Goal: Information Seeking & Learning: Understand process/instructions

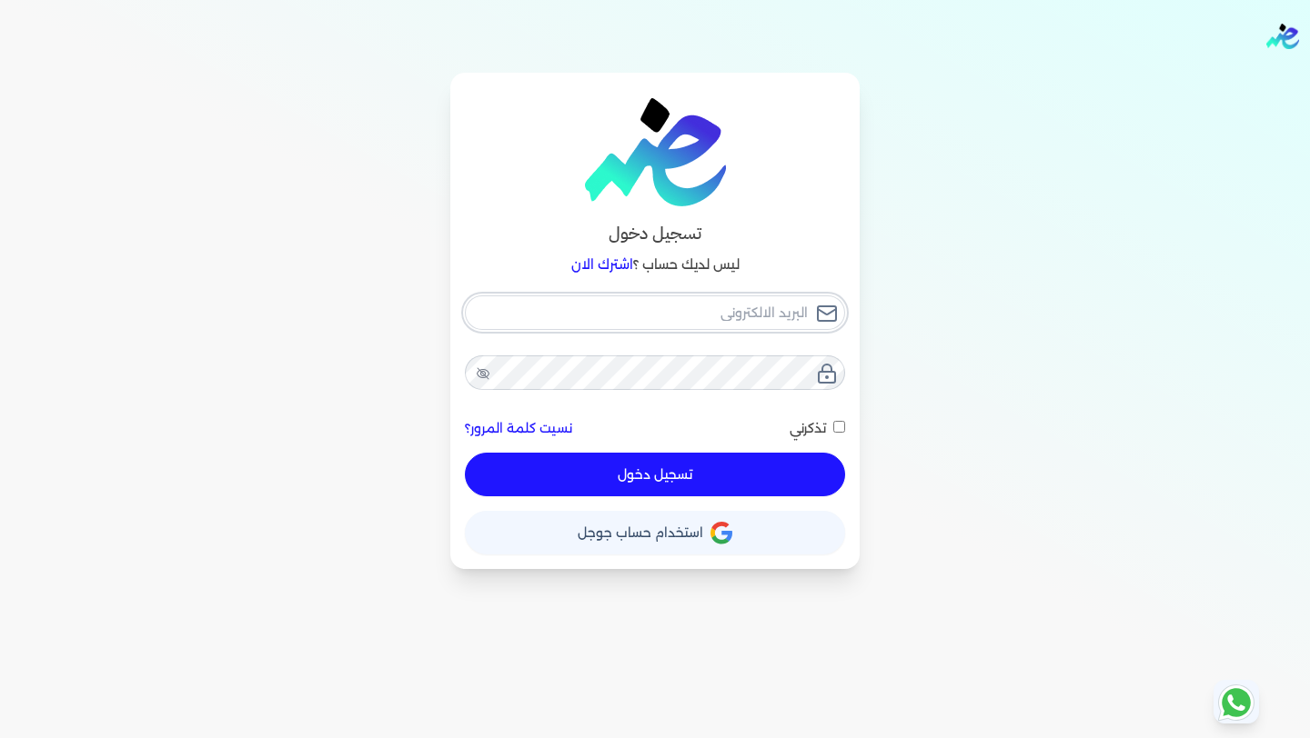
type input "[EMAIL_ADDRESS][DOMAIN_NAME]"
click at [728, 459] on button "تسجيل دخول" at bounding box center [655, 475] width 380 height 44
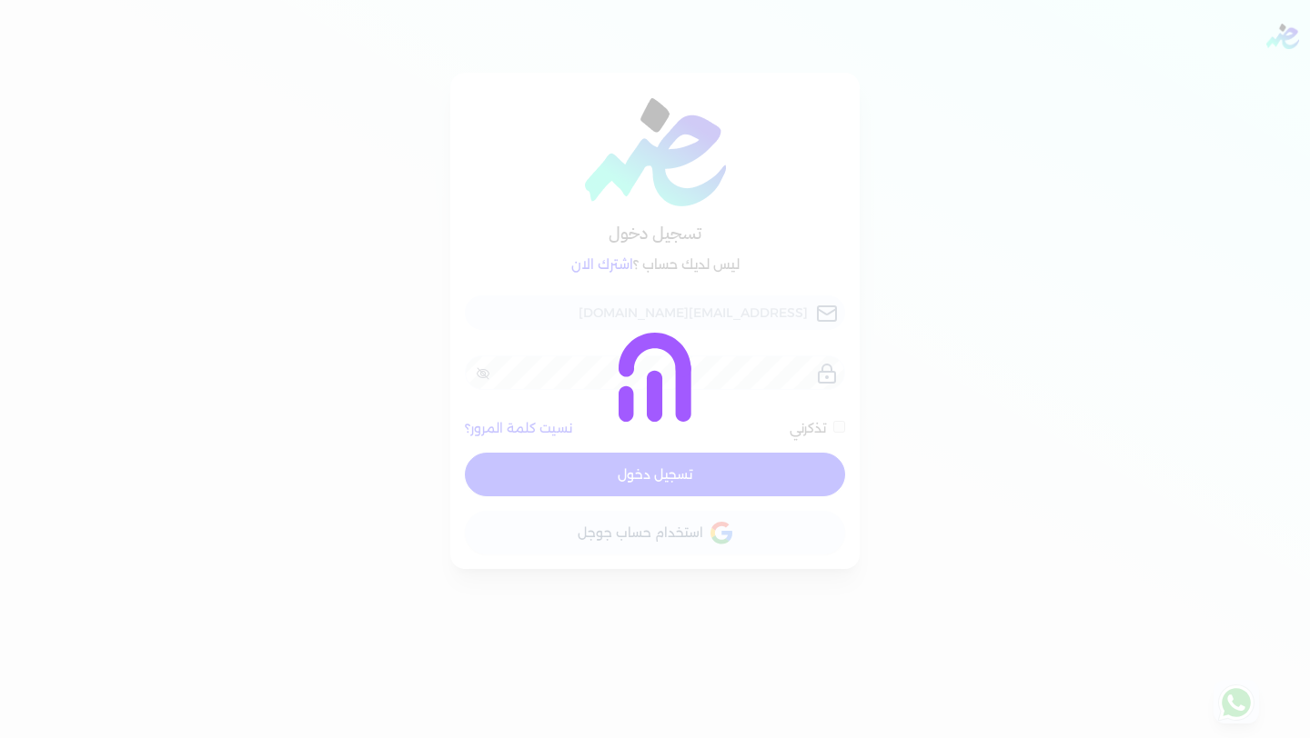
checkbox input "false"
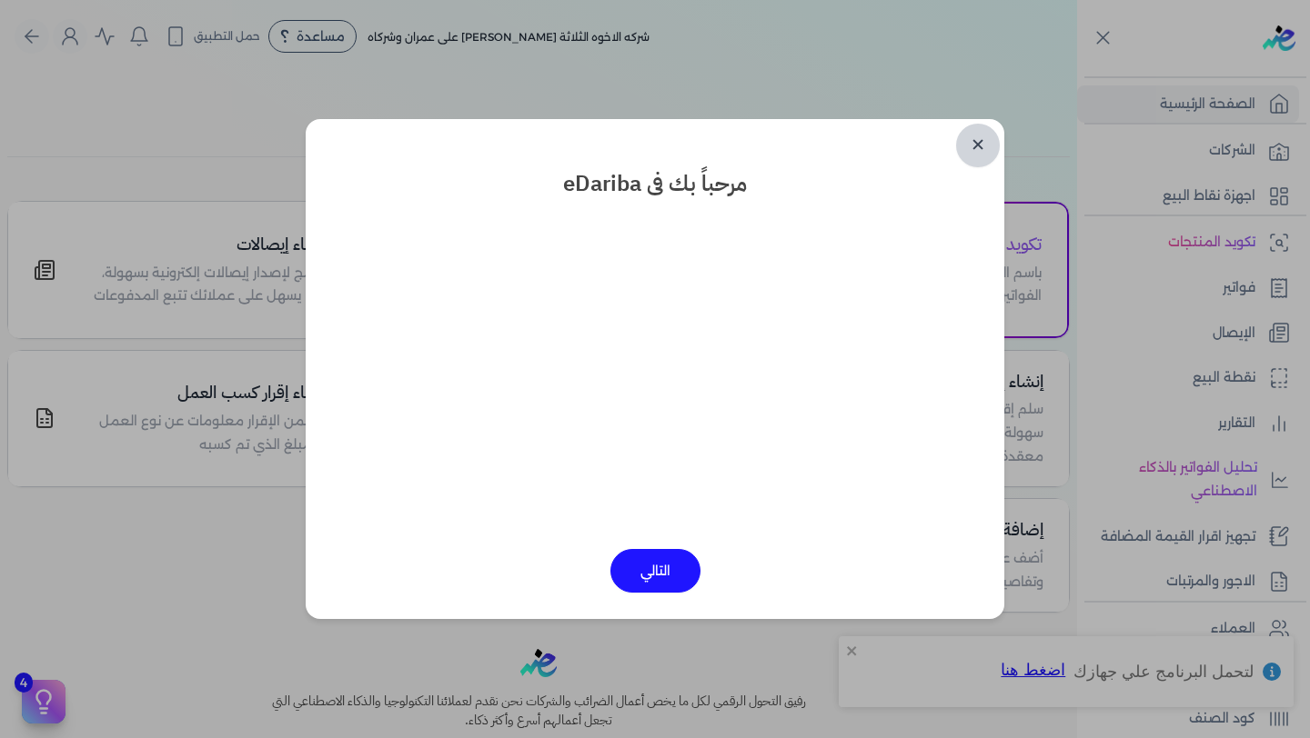
click at [969, 144] on link "✕" at bounding box center [978, 146] width 44 height 44
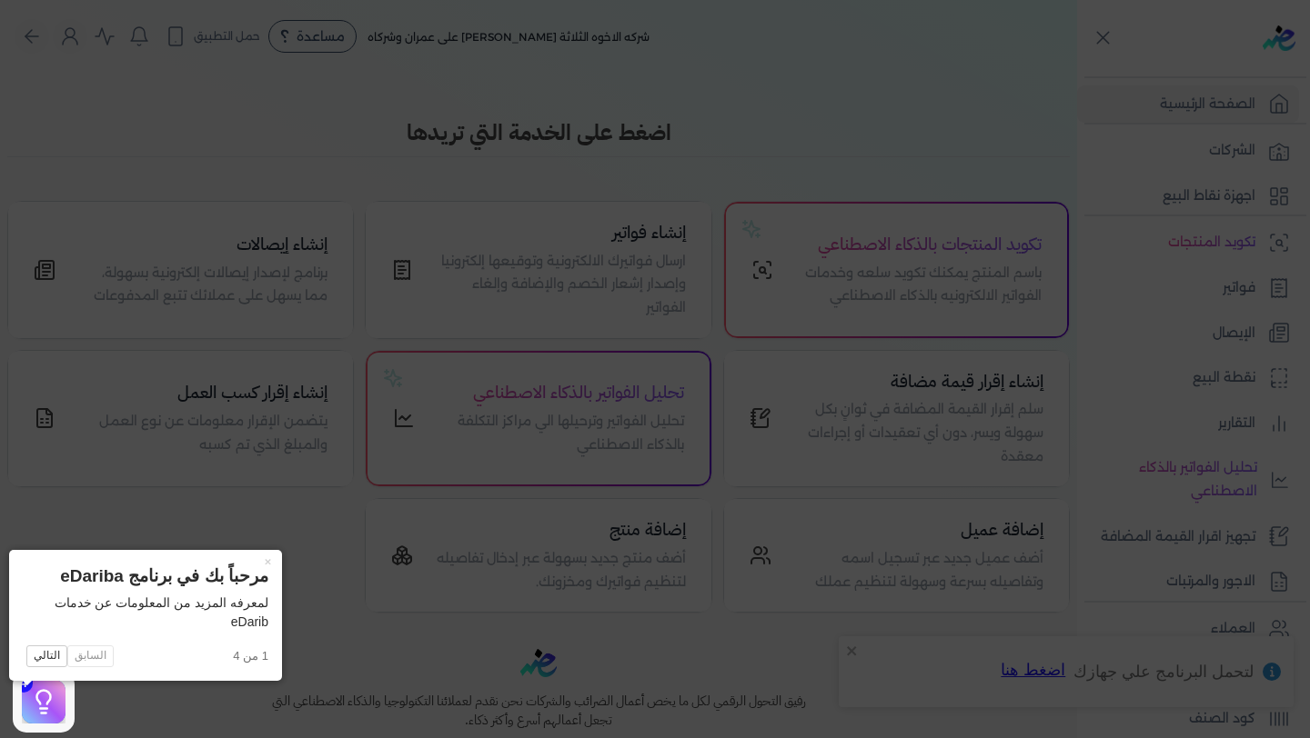
click at [992, 136] on icon at bounding box center [655, 369] width 1310 height 738
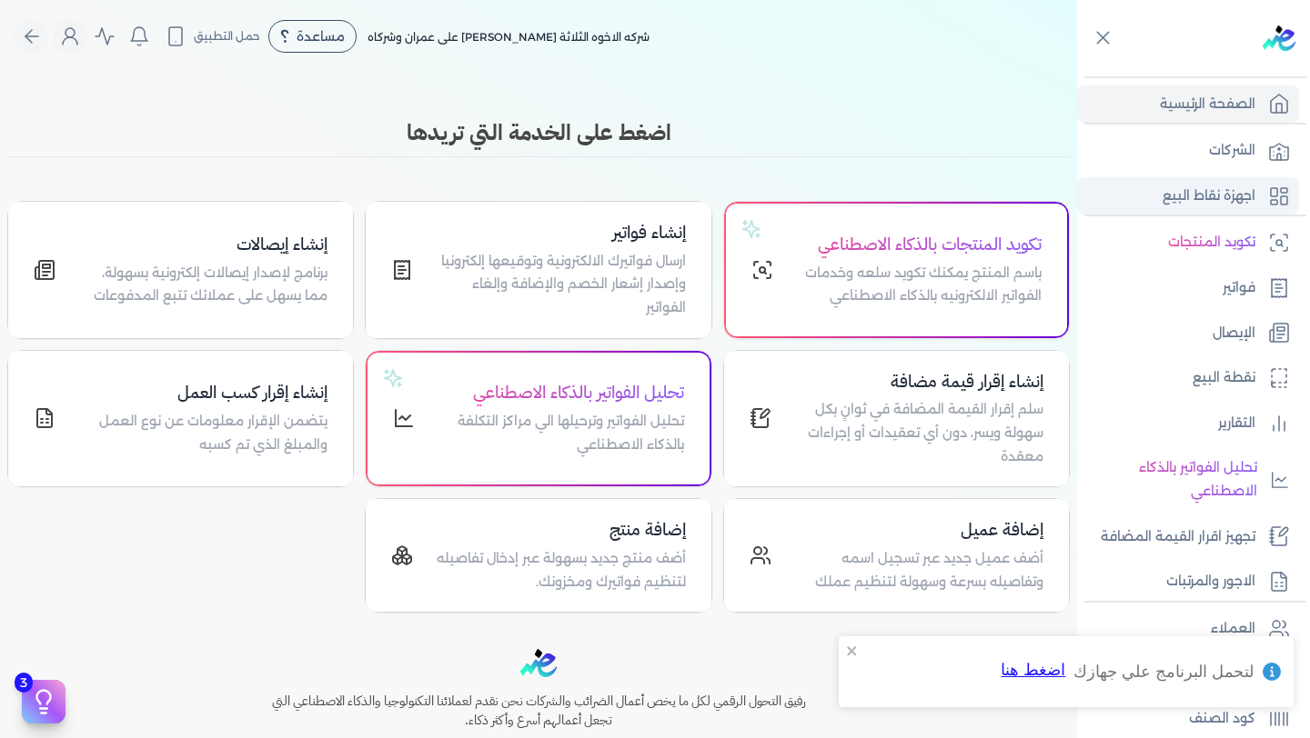
click at [1198, 196] on p "اجهزة نقاط البيع" at bounding box center [1208, 197] width 93 height 24
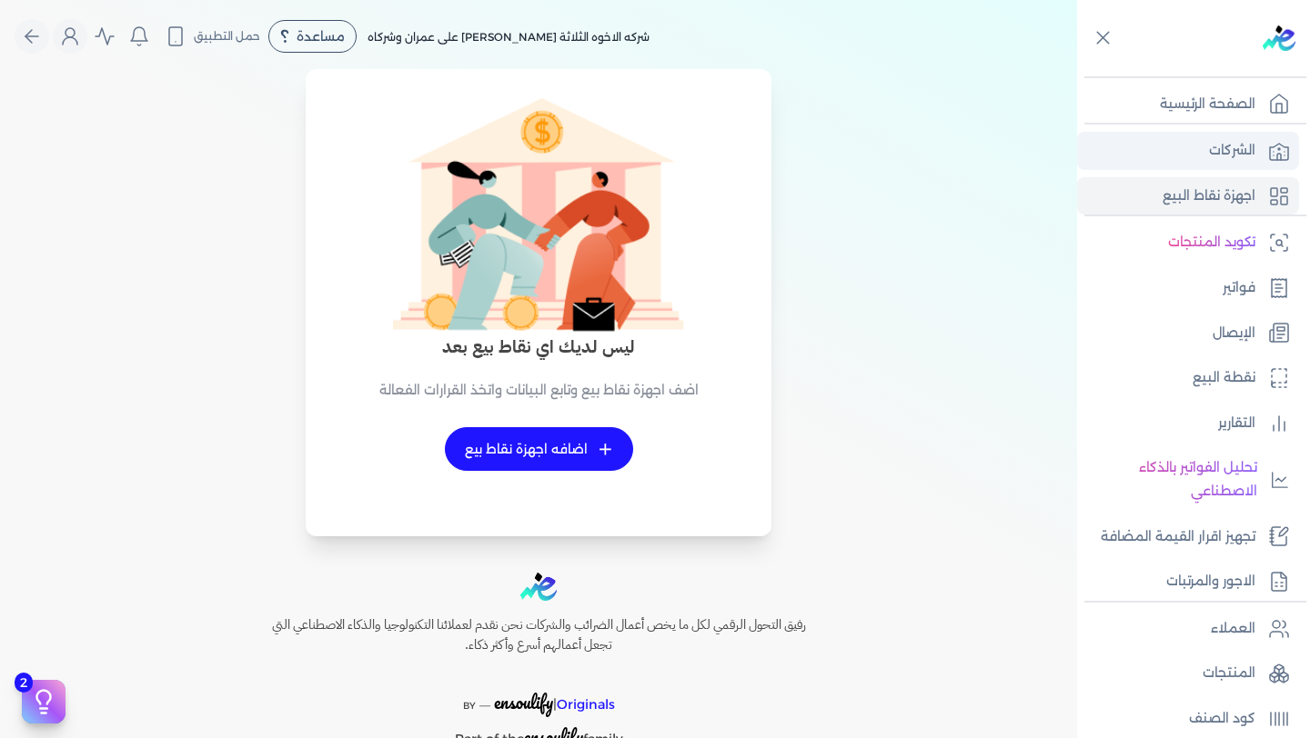
click at [1256, 145] on link "الشركات" at bounding box center [1188, 151] width 222 height 38
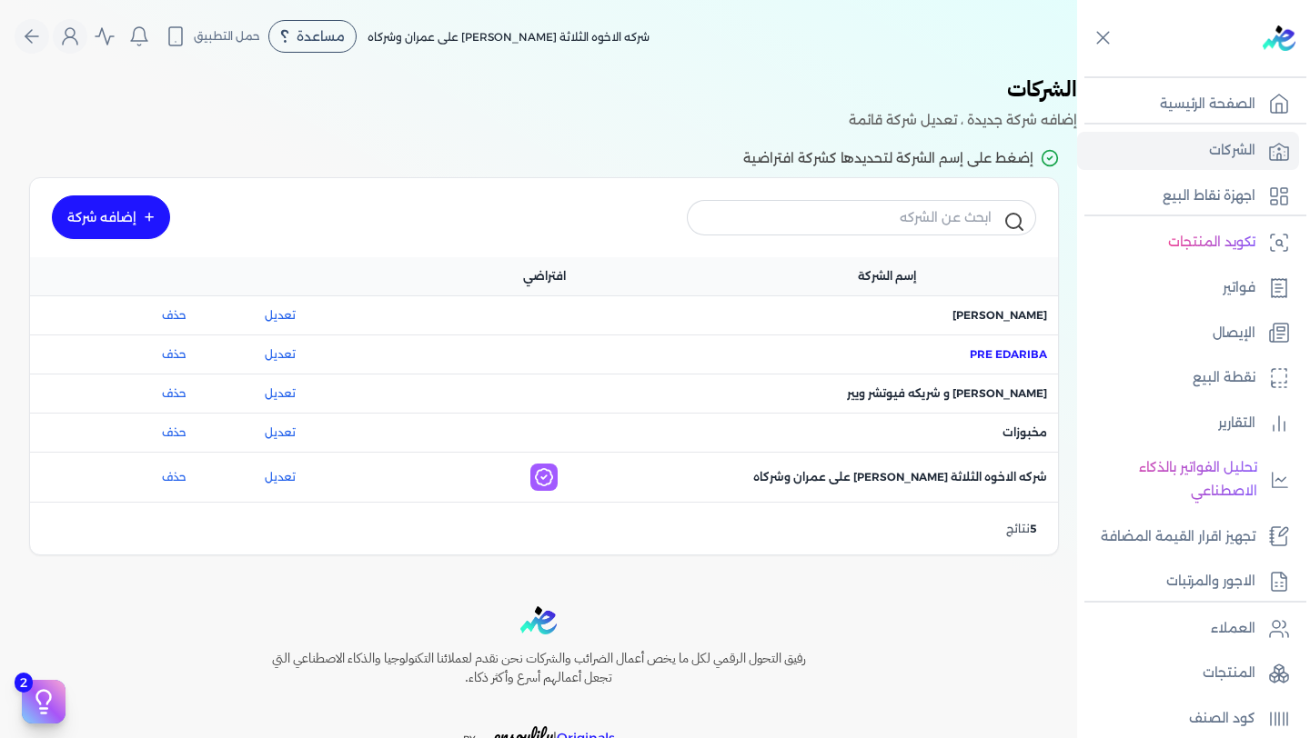
click at [983, 355] on span "اسم الشركة : Pre eDariba" at bounding box center [1007, 355] width 77 height 16
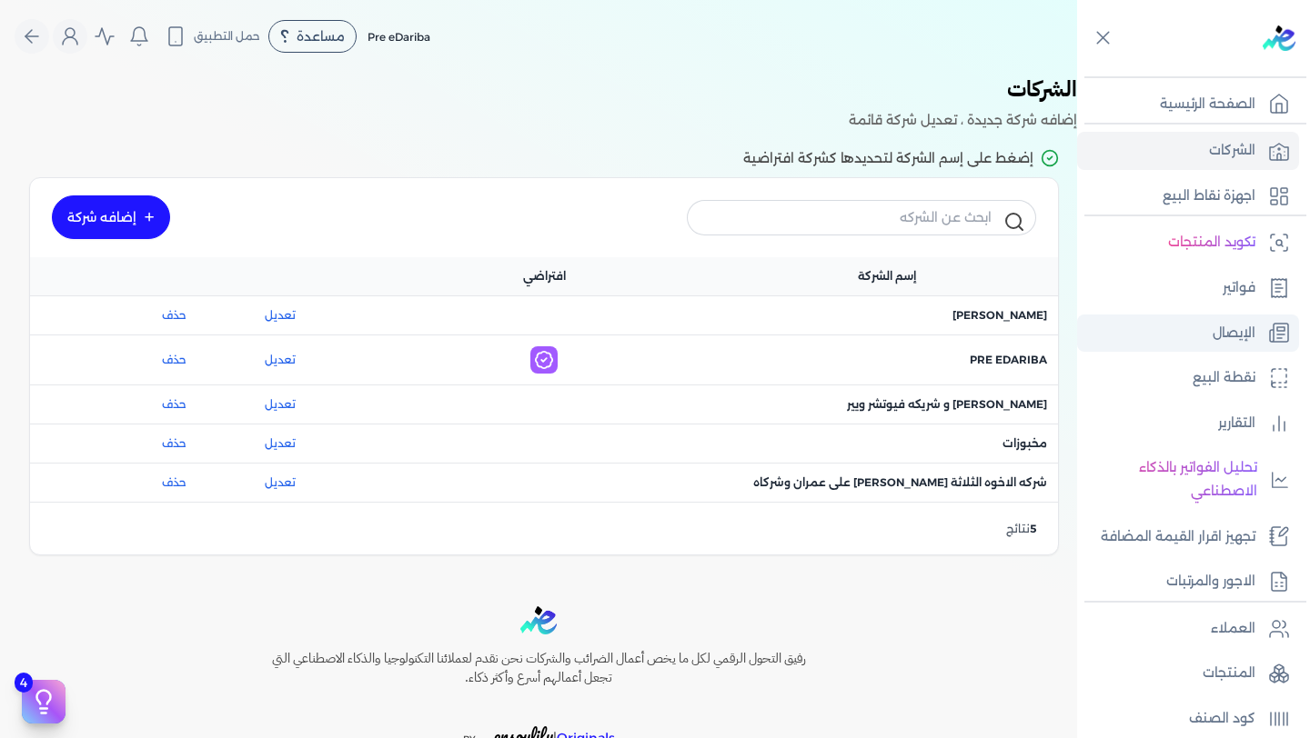
click at [1210, 324] on link "الإيصال" at bounding box center [1188, 334] width 222 height 38
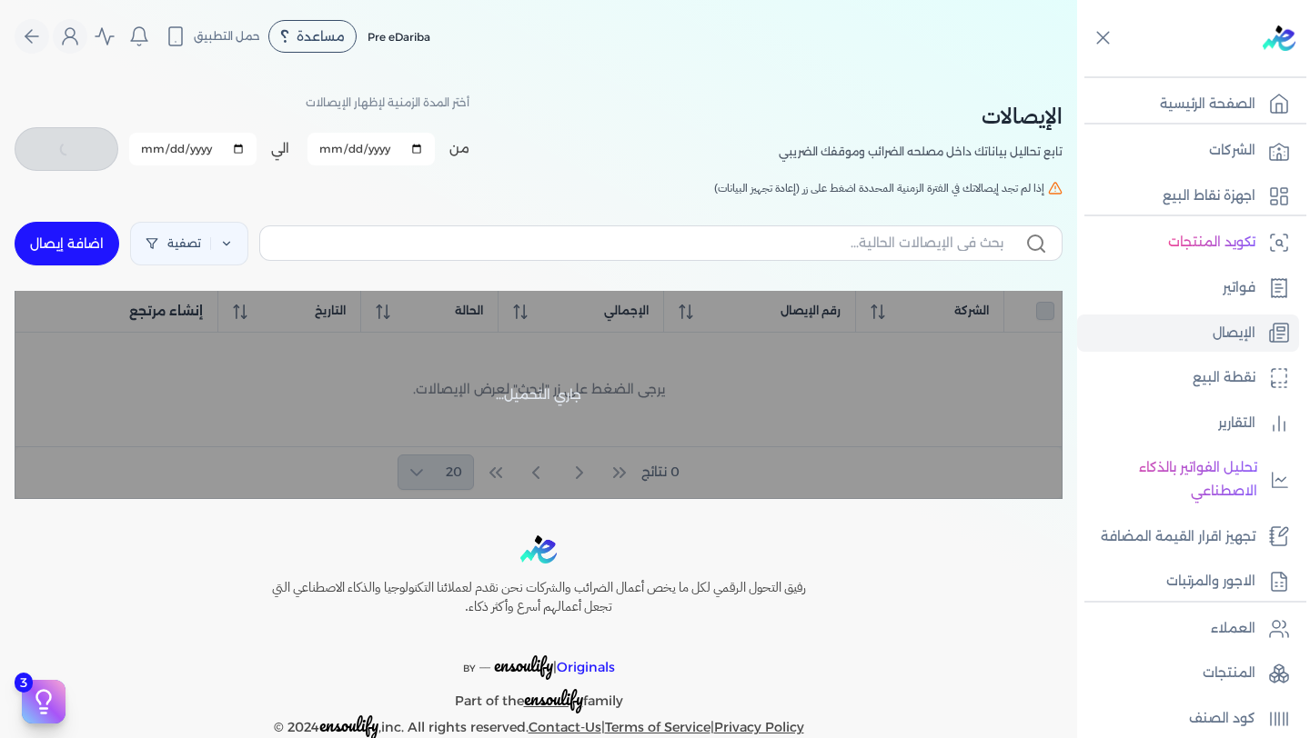
checkbox input "false"
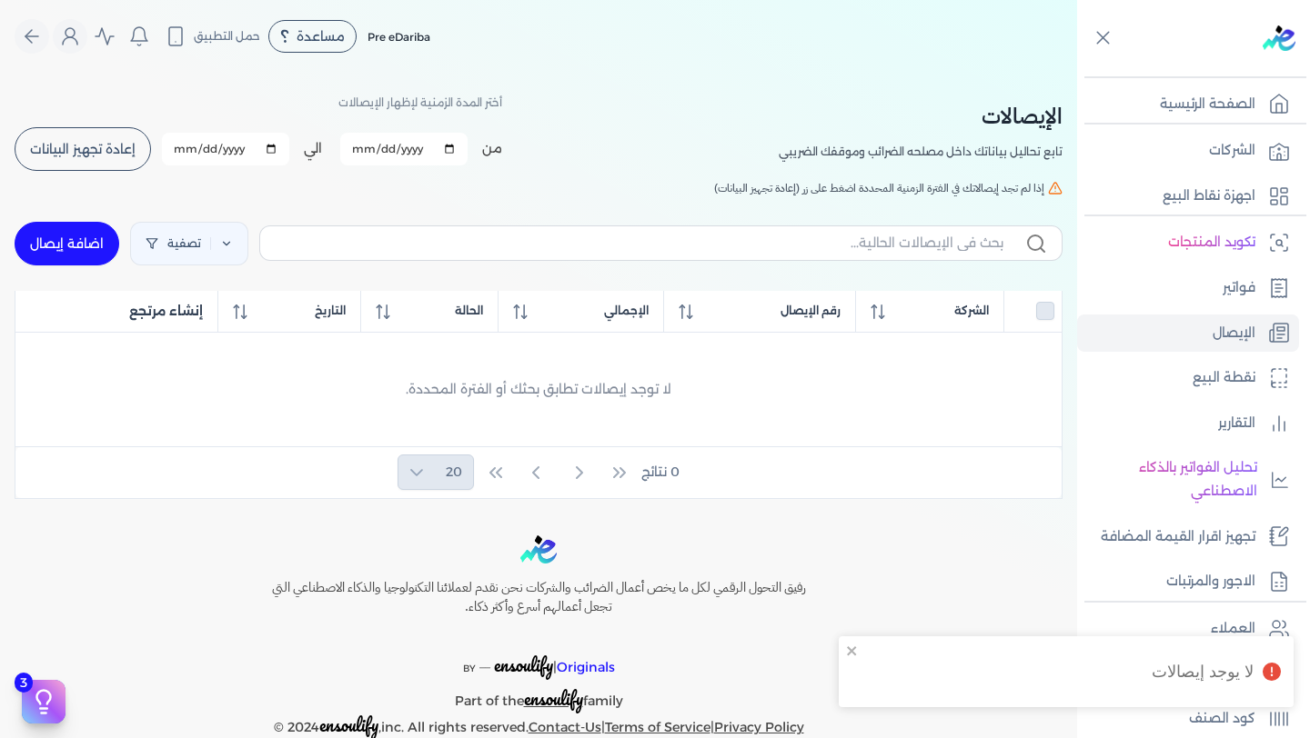
click at [460, 149] on input "[DATE]" at bounding box center [403, 149] width 127 height 33
type input "[DATE]"
click at [100, 139] on button "ابحث" at bounding box center [73, 149] width 116 height 44
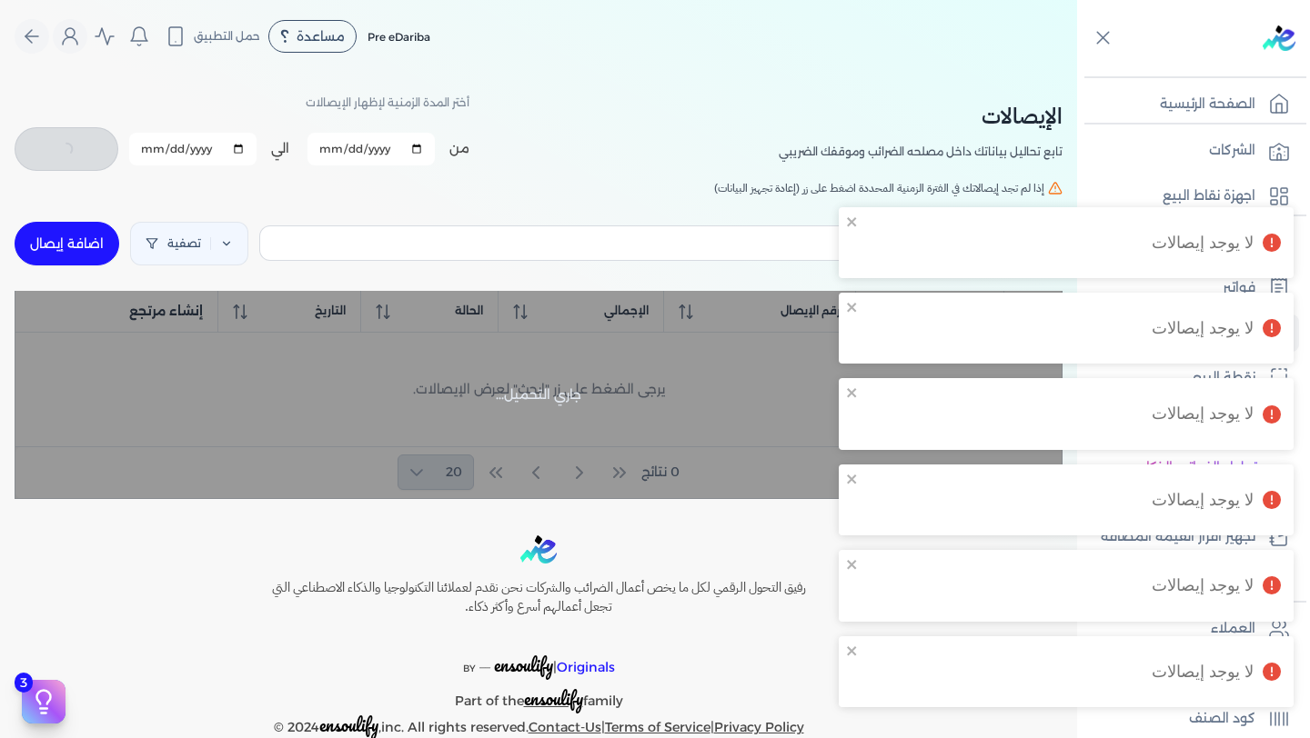
checkbox input "false"
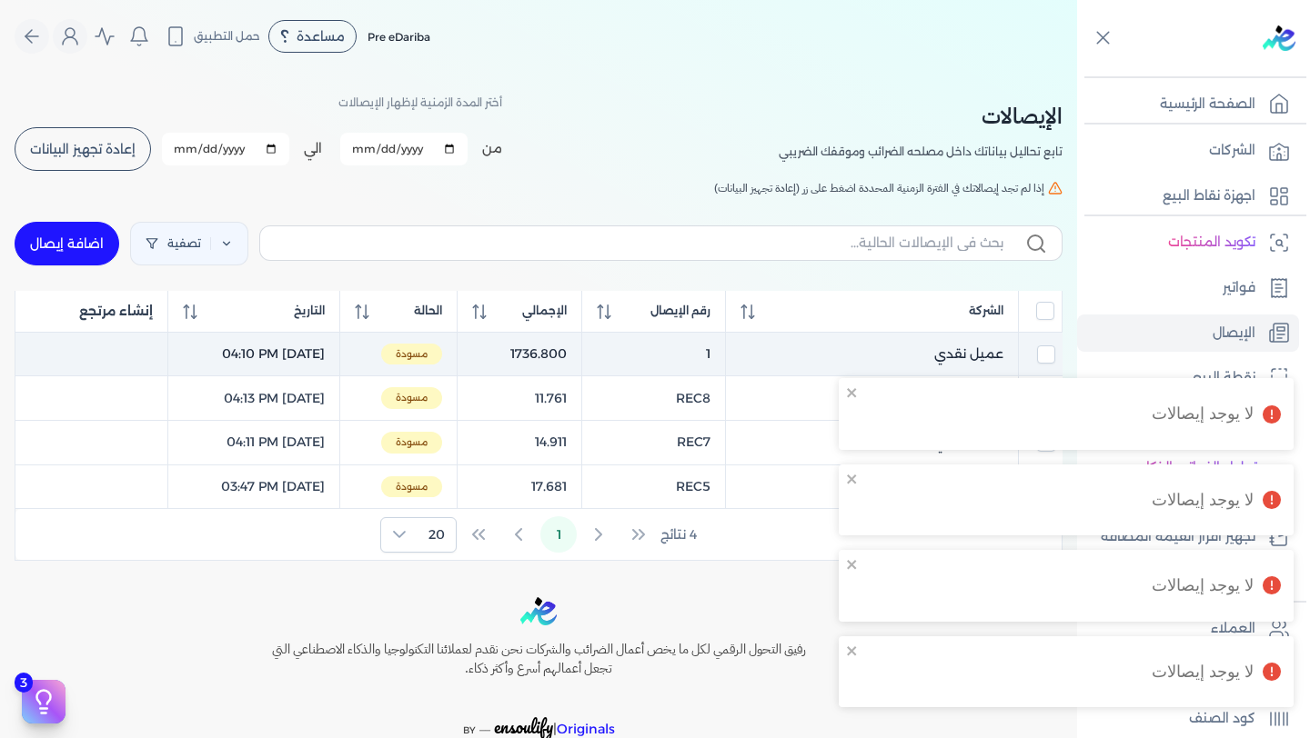
click at [560, 353] on td "1736.800" at bounding box center [519, 354] width 125 height 45
checkbox input "true"
checkbox input "false"
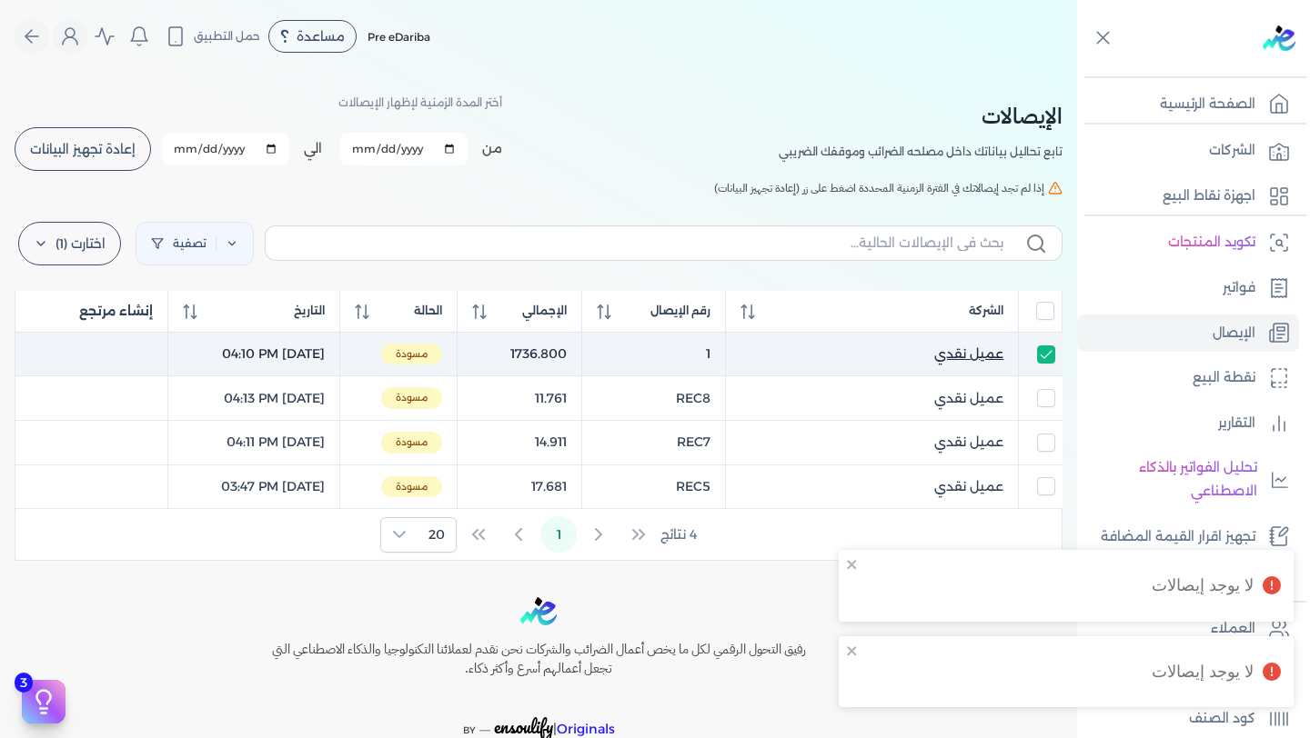
click at [961, 357] on span "عميل نقدي" at bounding box center [968, 354] width 69 height 19
select select
select select "EGP"
select select "EGS"
select select "B"
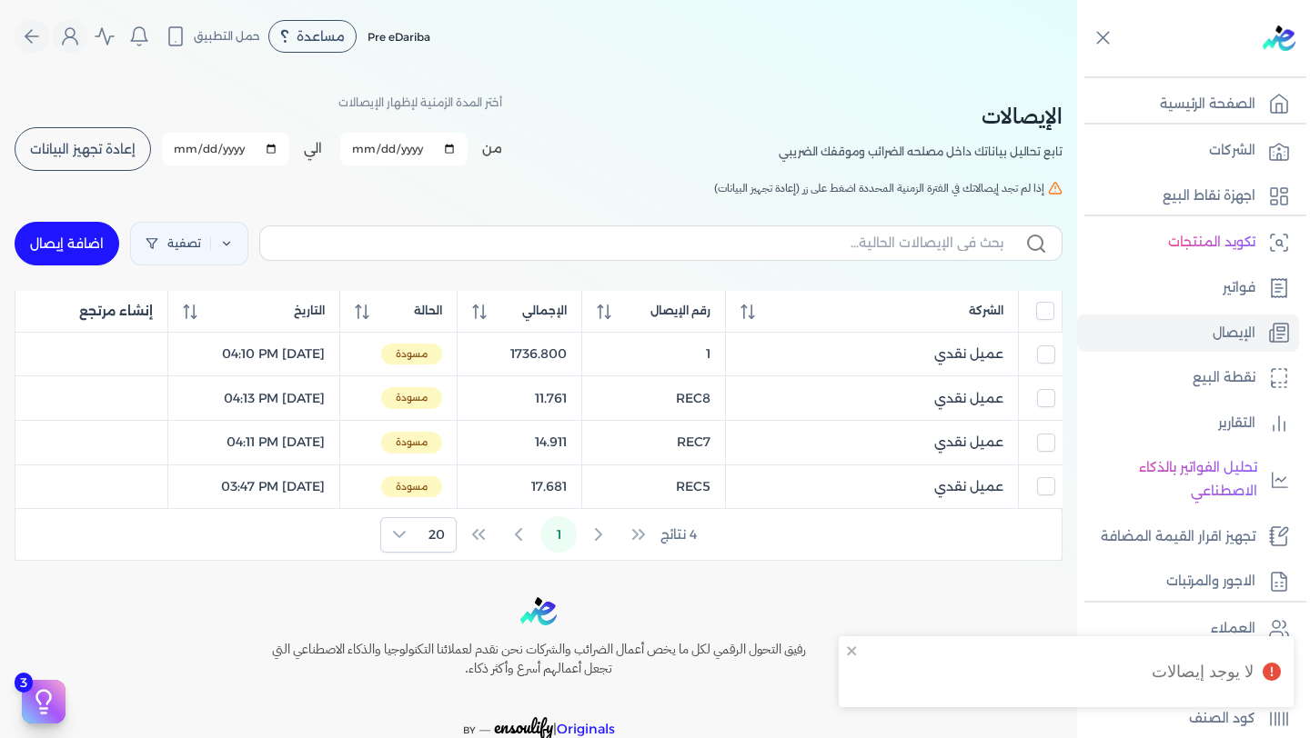
scroll to position [99, 0]
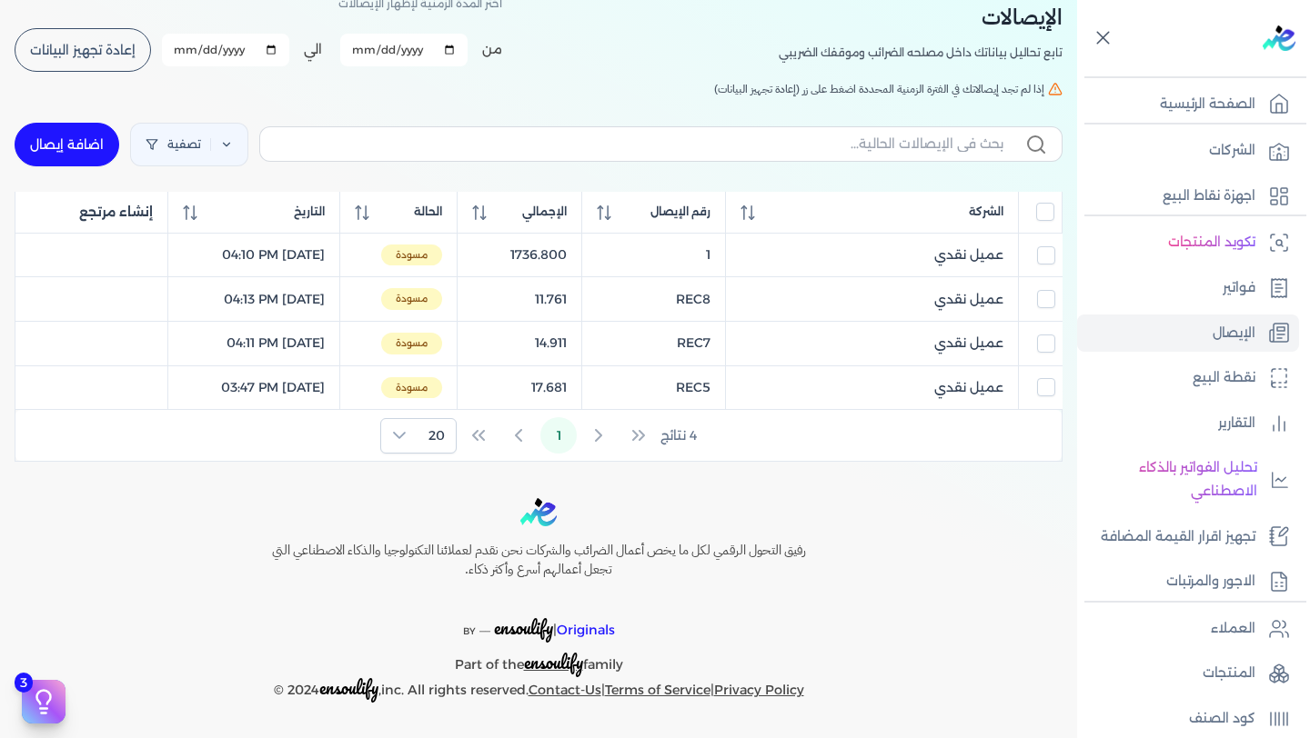
click at [1106, 38] on icon at bounding box center [1102, 37] width 23 height 23
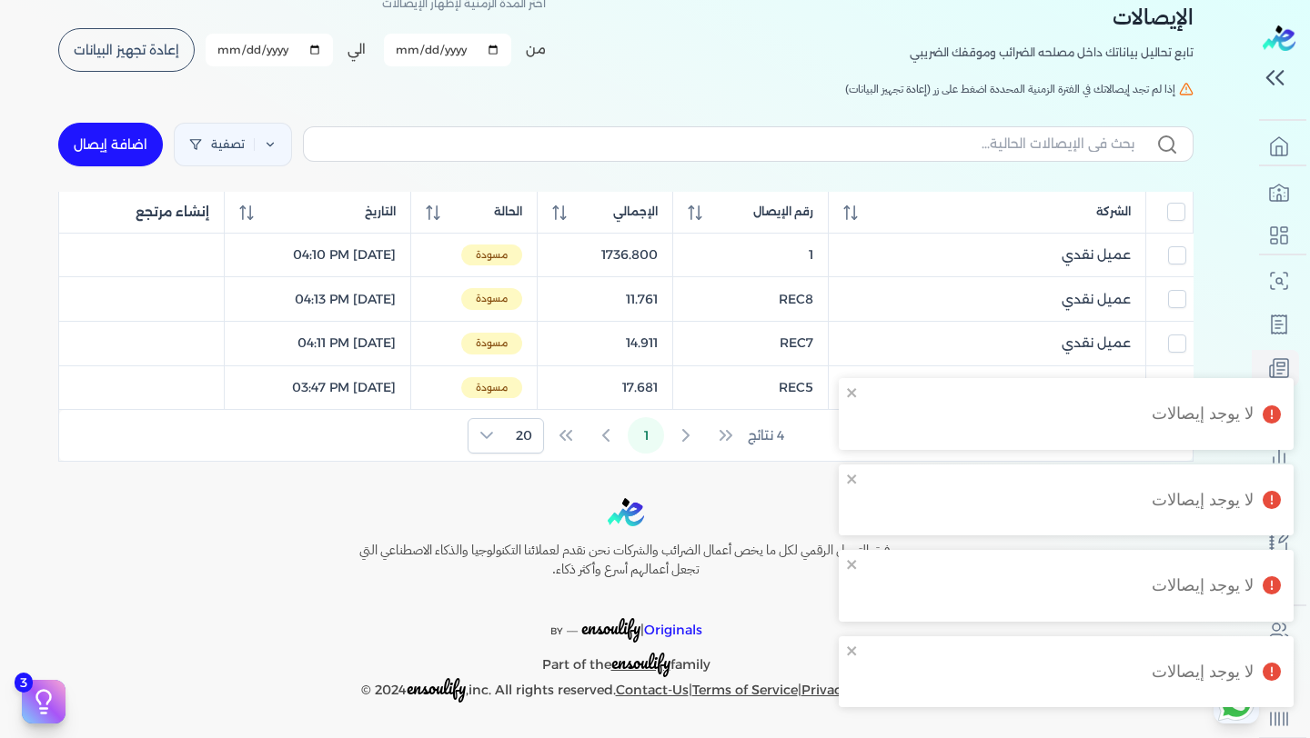
scroll to position [0, 0]
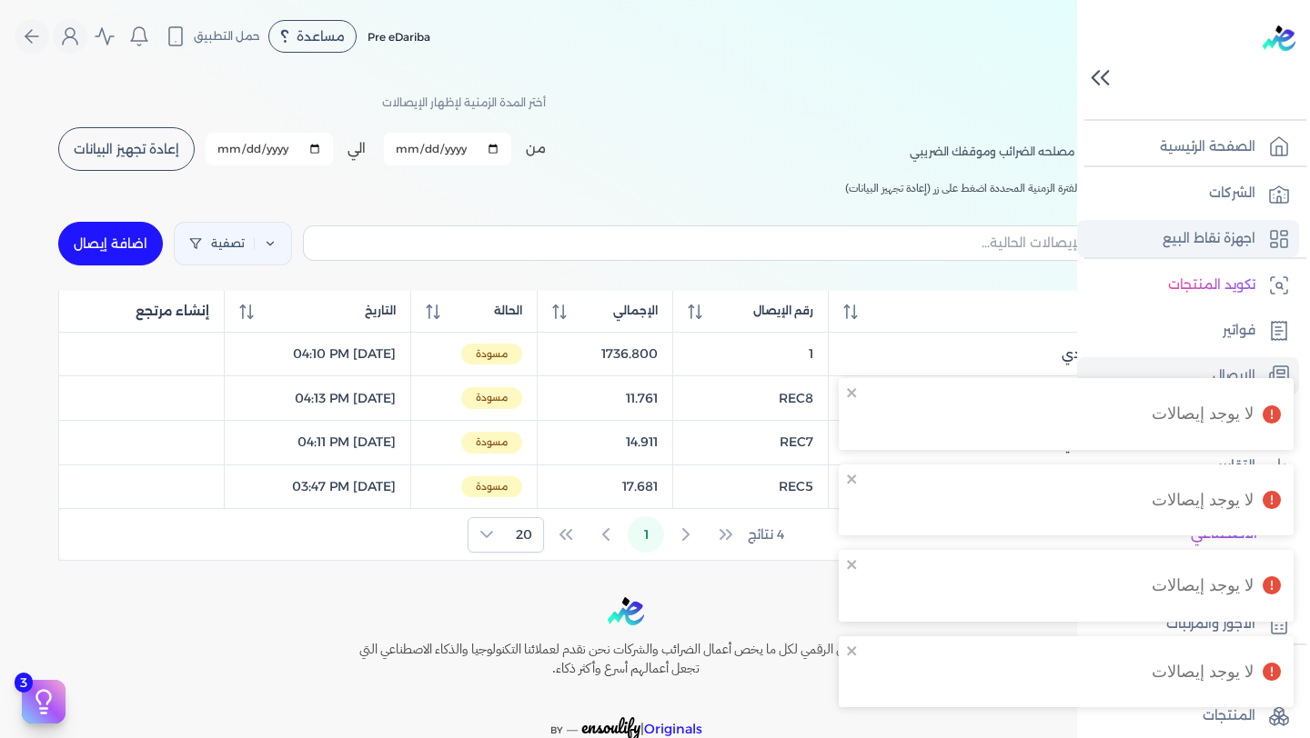
click at [1220, 236] on p "اجهزة نقاط البيع" at bounding box center [1208, 239] width 93 height 24
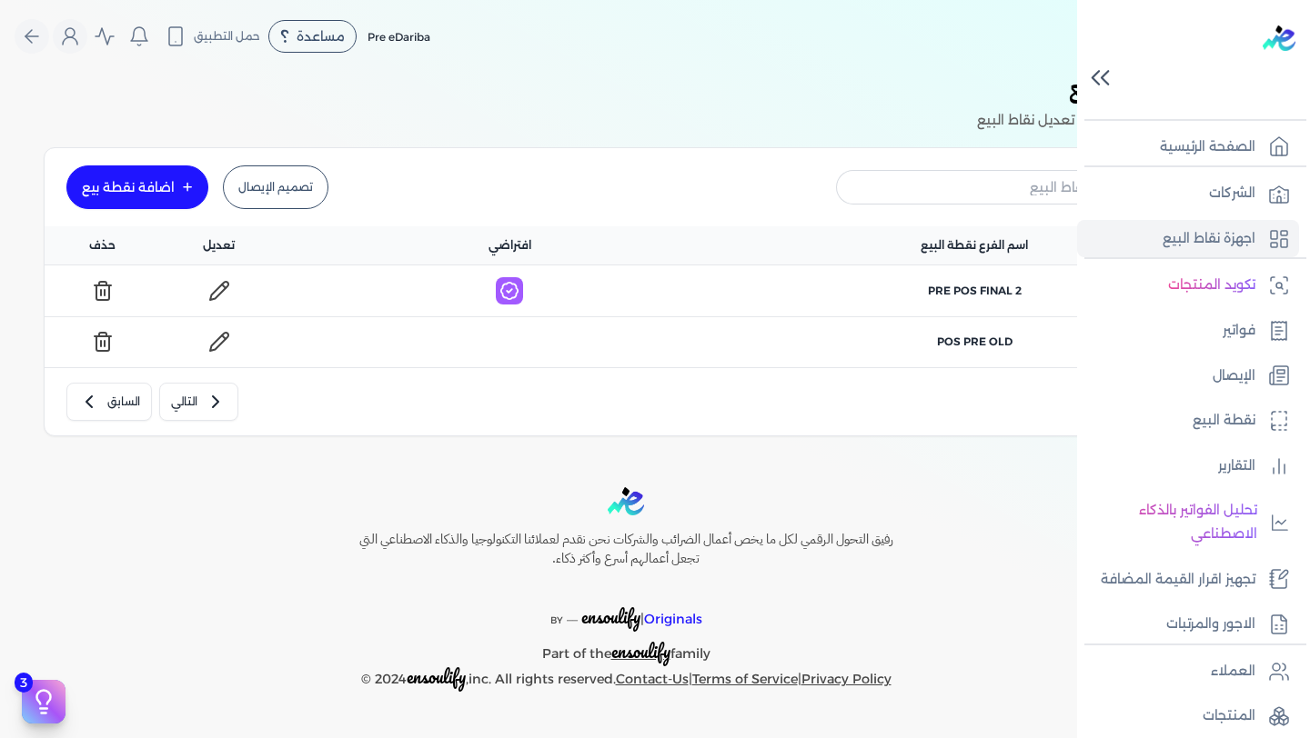
click at [1173, 217] on ul "الشركات اجهزة نقاط البيع" at bounding box center [1188, 216] width 222 height 83
click at [1173, 197] on link "الشركات" at bounding box center [1188, 194] width 222 height 38
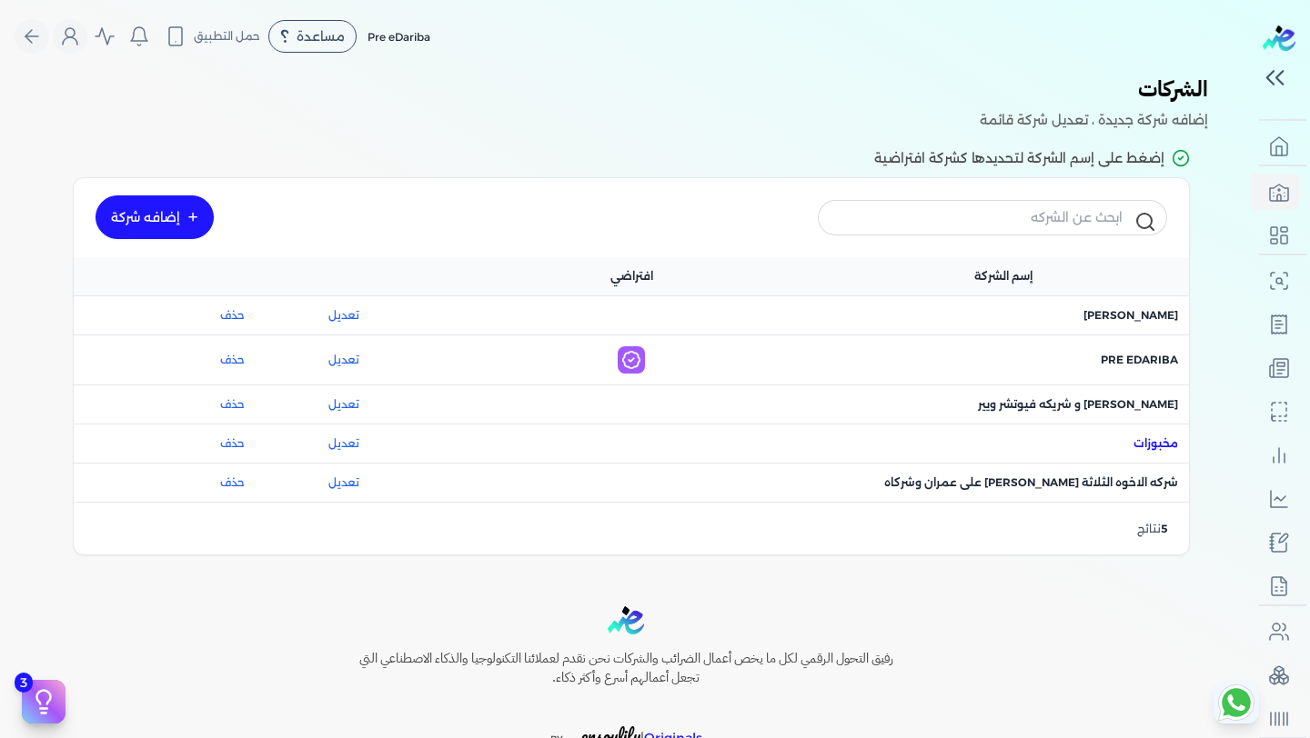
click at [1160, 439] on span "اسم الشركة : مخبوزات" at bounding box center [1155, 444] width 45 height 16
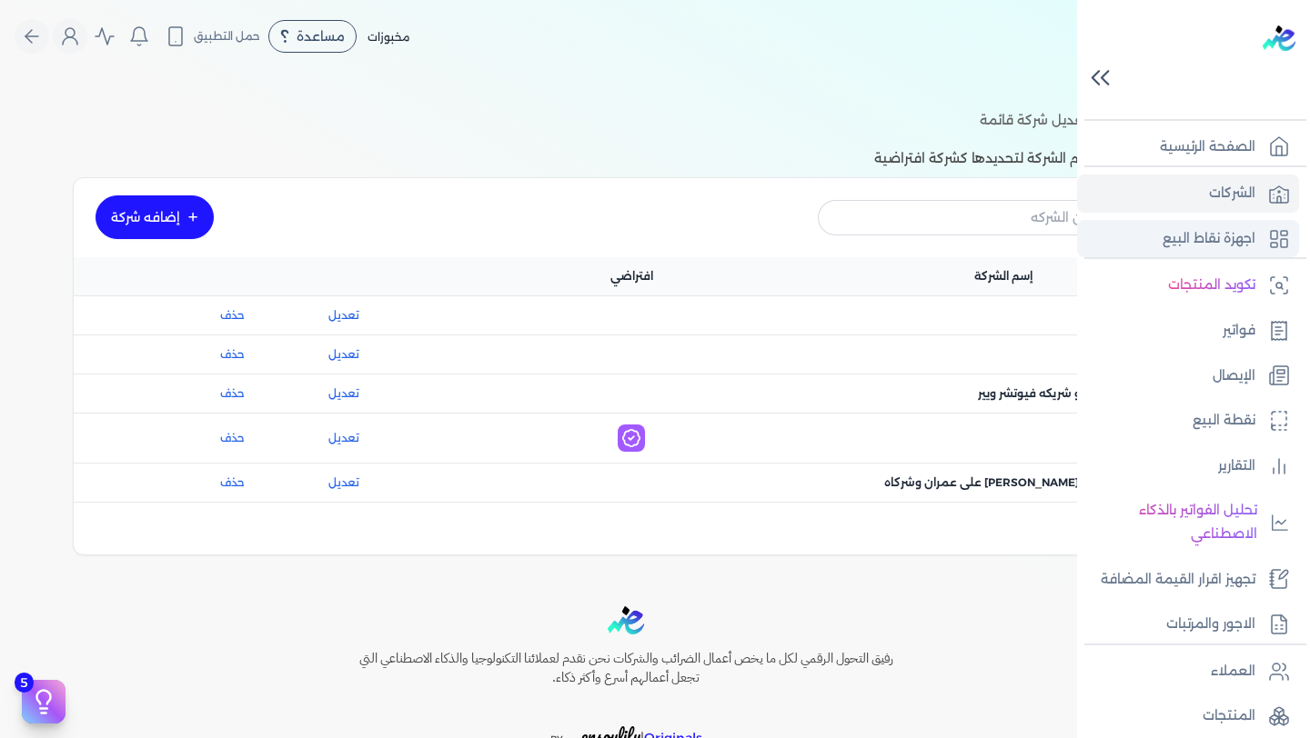
click at [1205, 238] on p "اجهزة نقاط البيع" at bounding box center [1208, 239] width 93 height 24
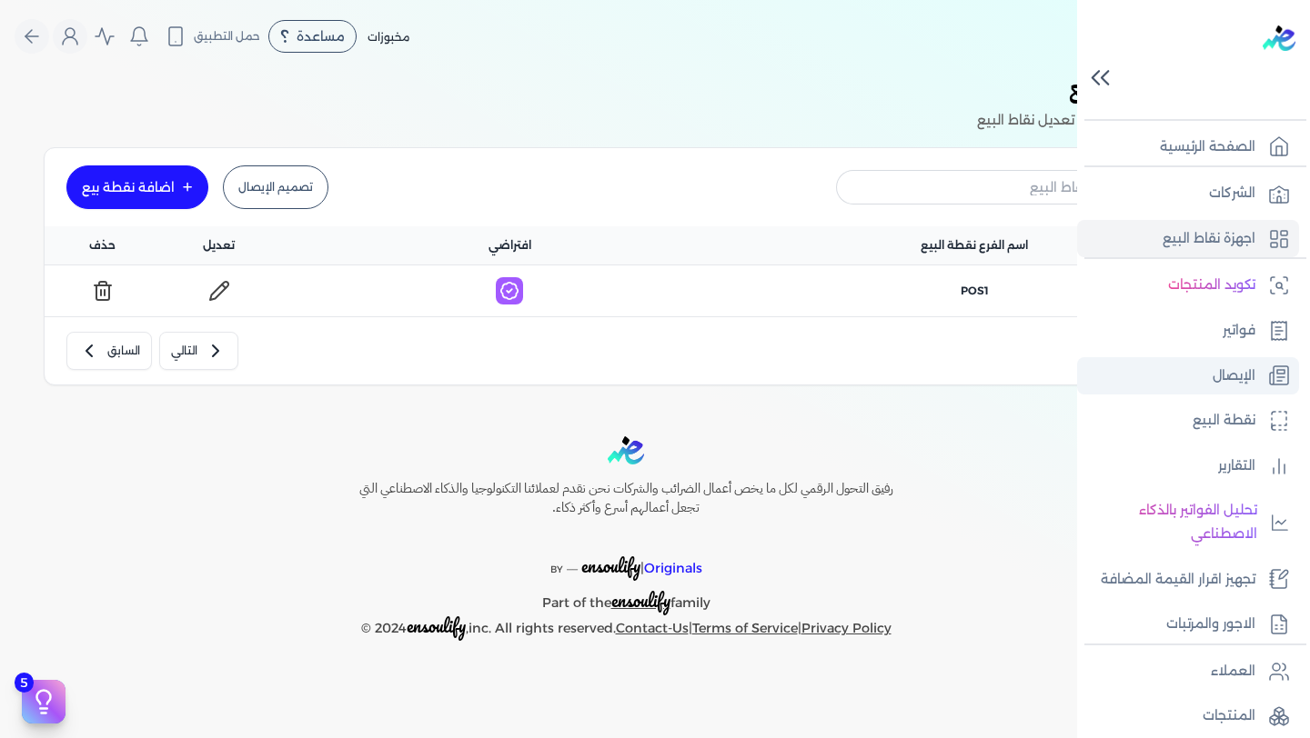
click at [1200, 381] on link "الإيصال" at bounding box center [1188, 376] width 222 height 38
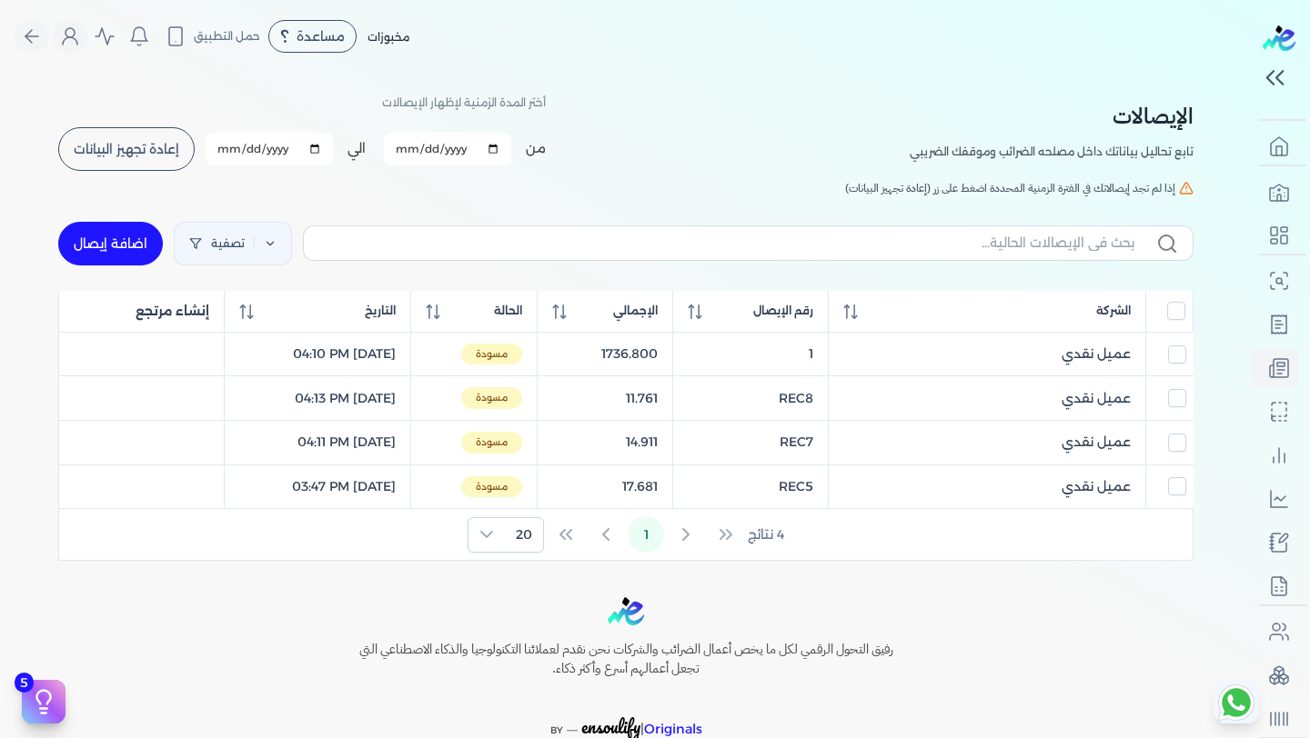
click at [502, 146] on input "[DATE]" at bounding box center [447, 149] width 127 height 33
type input "[DATE]"
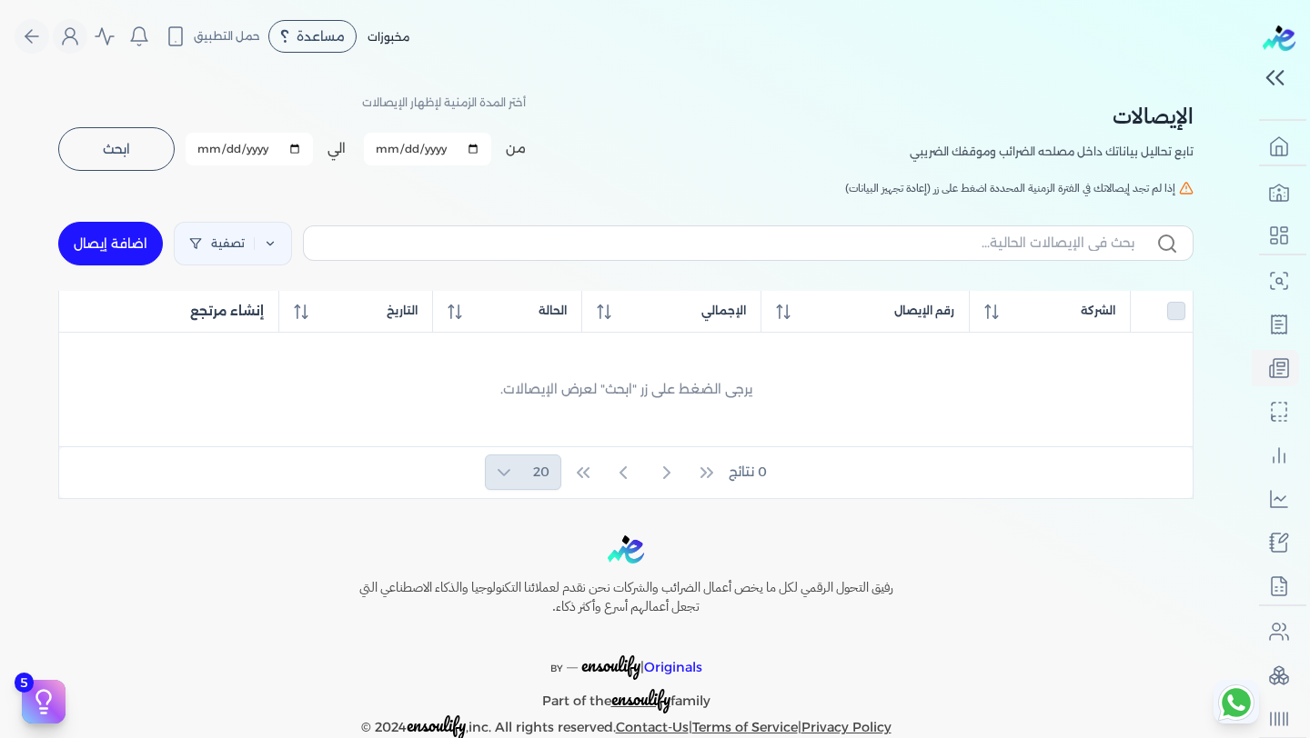
click at [117, 129] on button "ابحث" at bounding box center [116, 149] width 116 height 44
checkbox input "false"
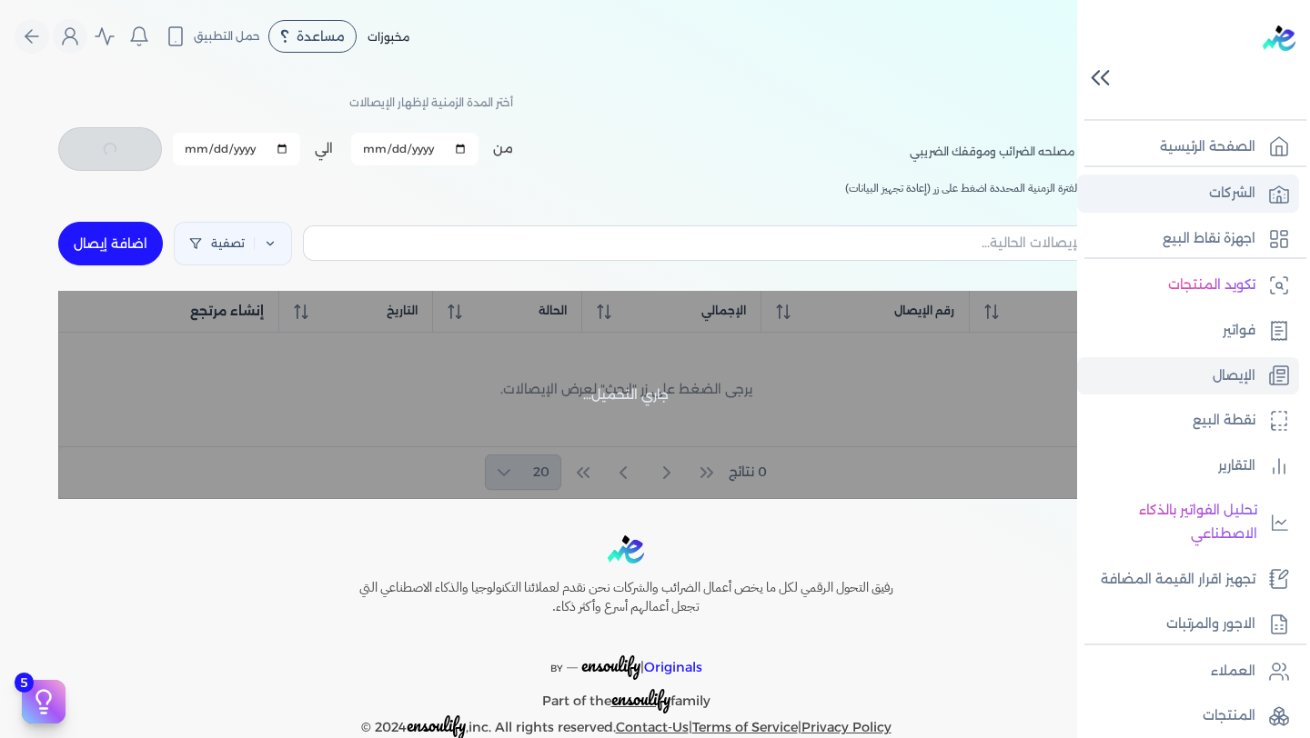
click at [1202, 196] on link "الشركات" at bounding box center [1188, 194] width 222 height 38
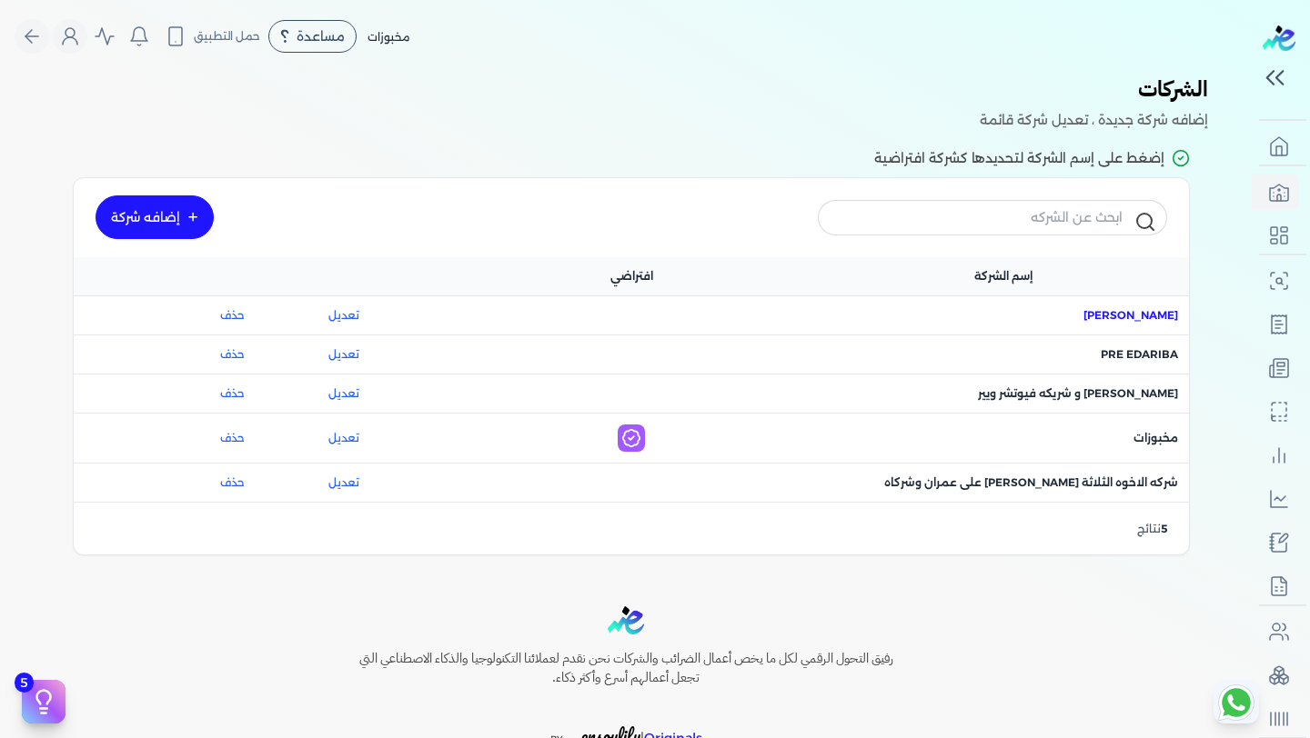
click at [1112, 316] on span "اسم [PERSON_NAME] : [PERSON_NAME]" at bounding box center [1130, 315] width 95 height 16
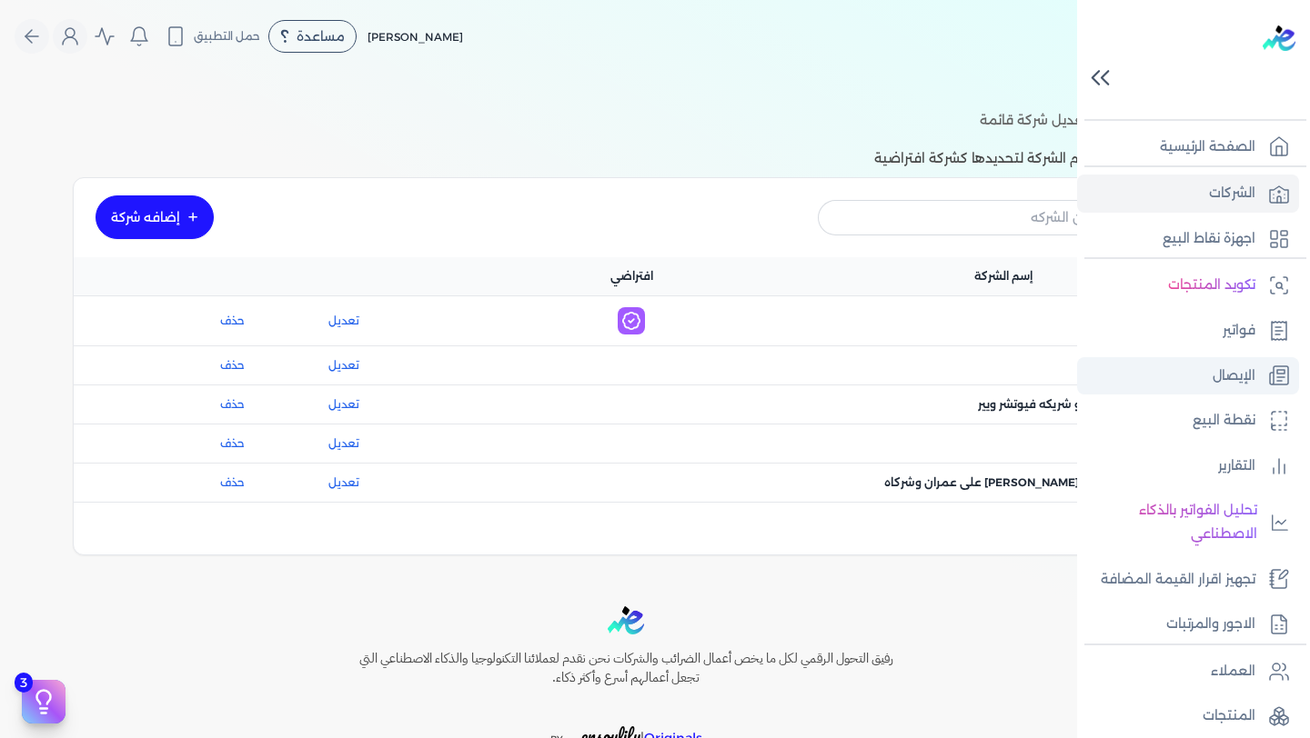
click at [1240, 377] on p "الإيصال" at bounding box center [1233, 377] width 43 height 24
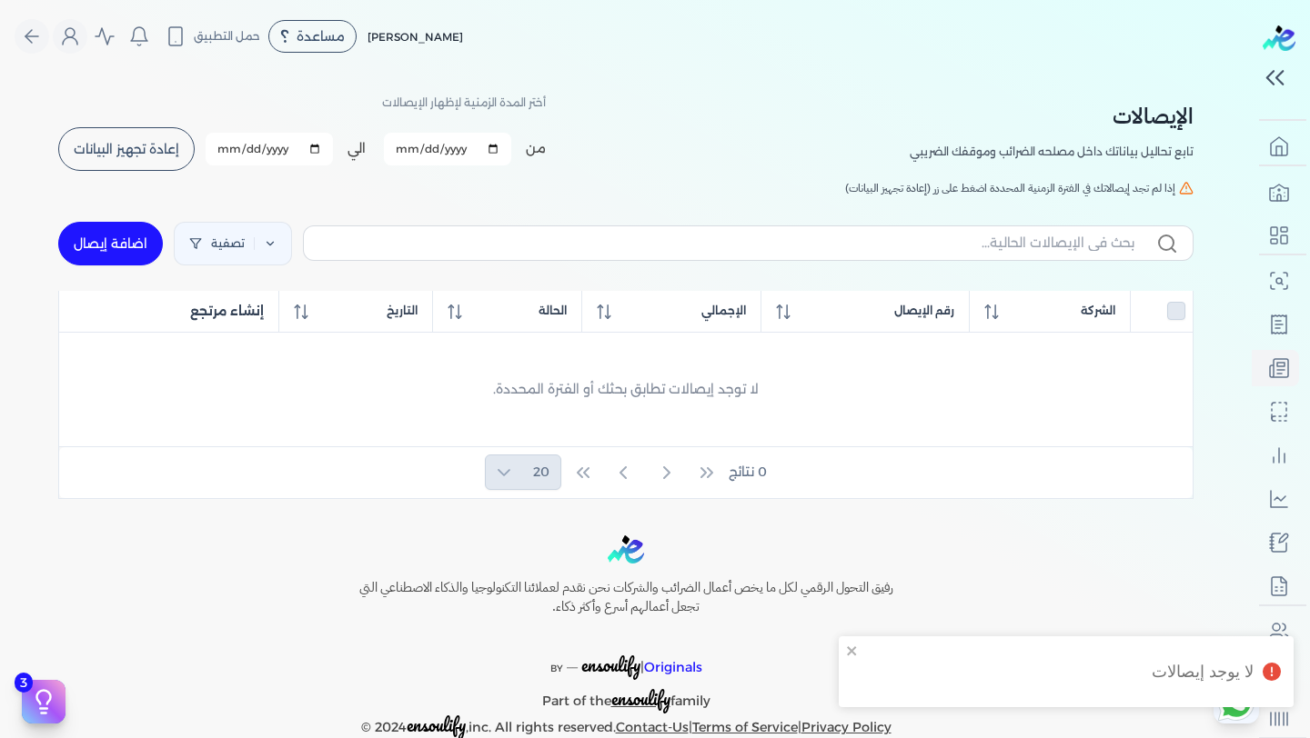
click at [497, 150] on input "[DATE]" at bounding box center [447, 149] width 127 height 33
click at [106, 150] on span "إعادة تجهيز البيانات" at bounding box center [126, 149] width 105 height 13
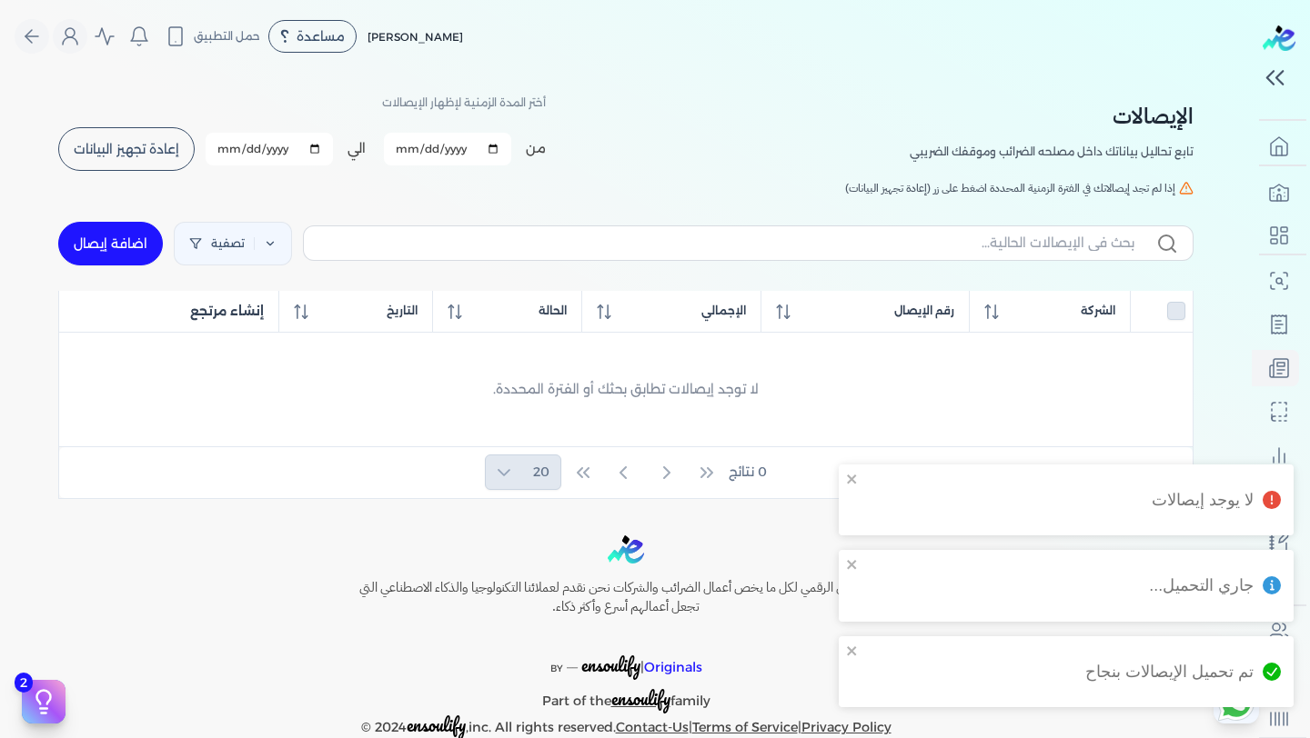
click at [106, 150] on span "إعادة تجهيز البيانات" at bounding box center [126, 149] width 105 height 13
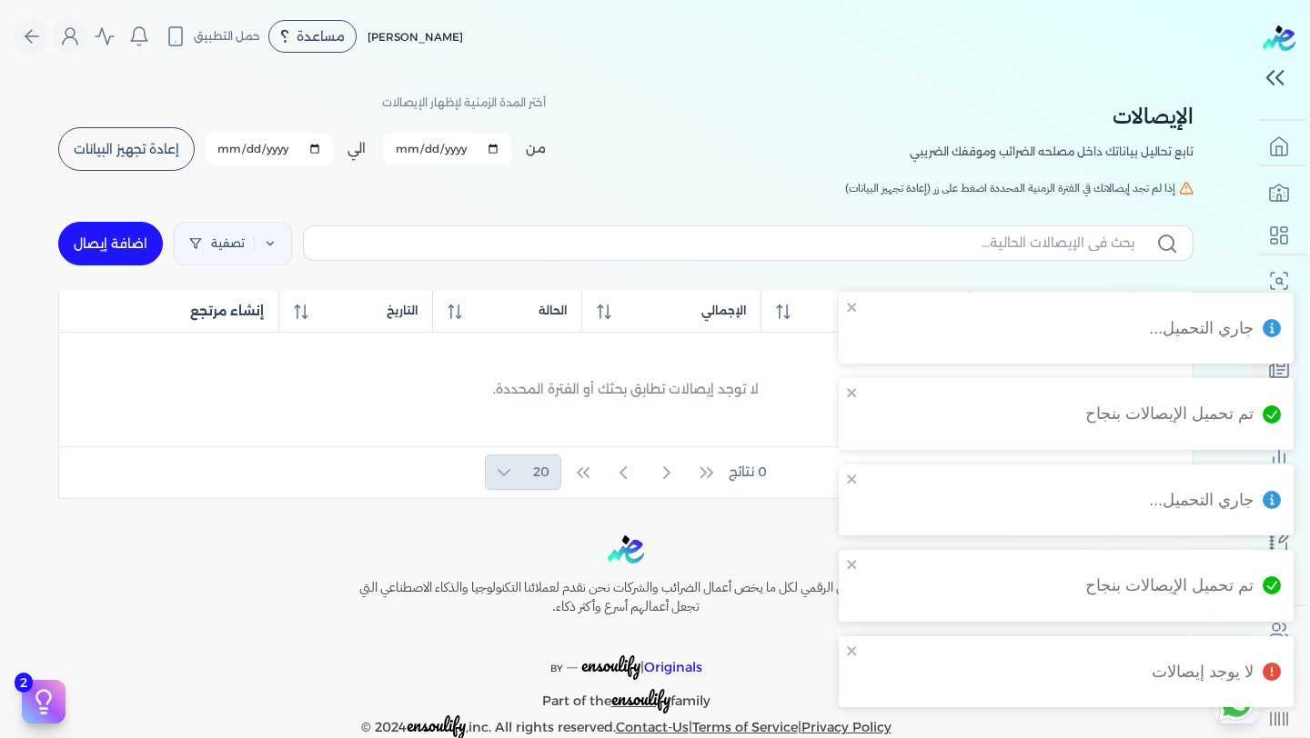
click at [106, 150] on span "إعادة تجهيز البيانات" at bounding box center [126, 149] width 105 height 13
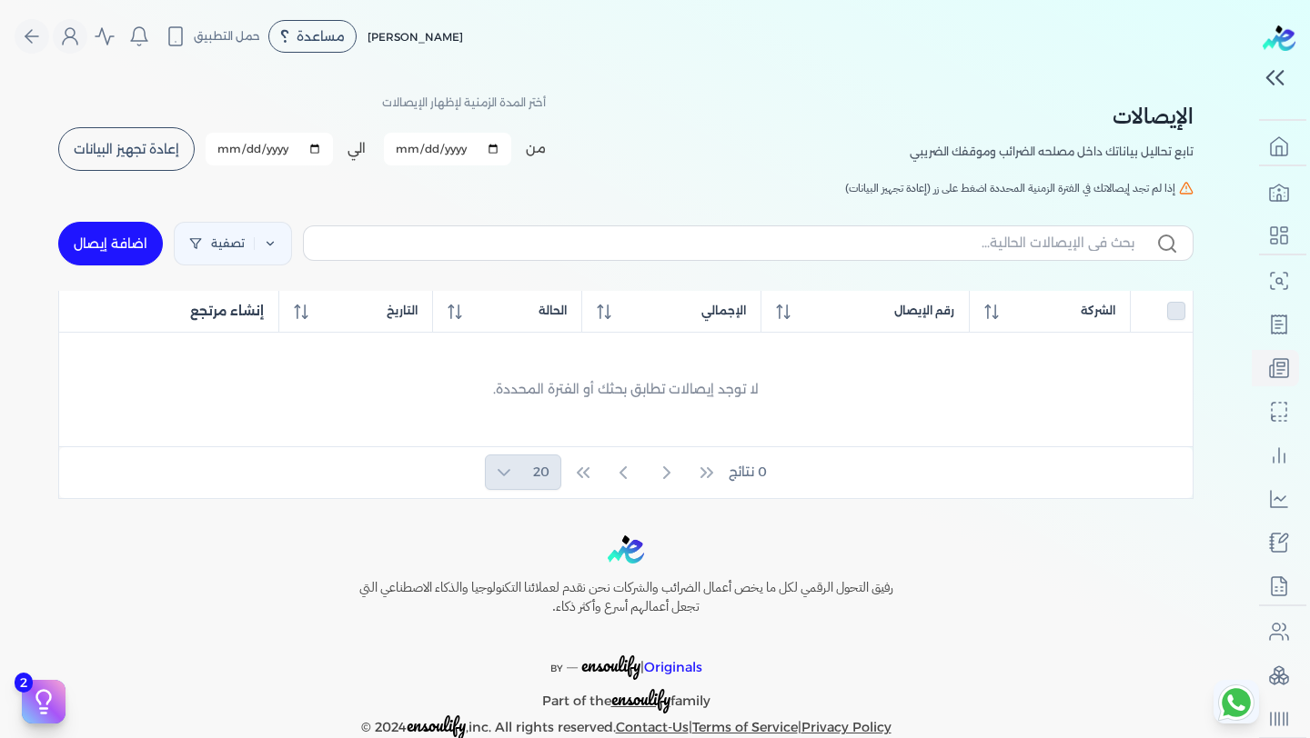
click at [106, 152] on span "إعادة تجهيز البيانات" at bounding box center [126, 149] width 105 height 13
checkbox input "false"
click at [304, 39] on span "مساعدة" at bounding box center [320, 36] width 48 height 13
click at [360, 116] on span "دليل المستخدم" at bounding box center [327, 116] width 65 height 15
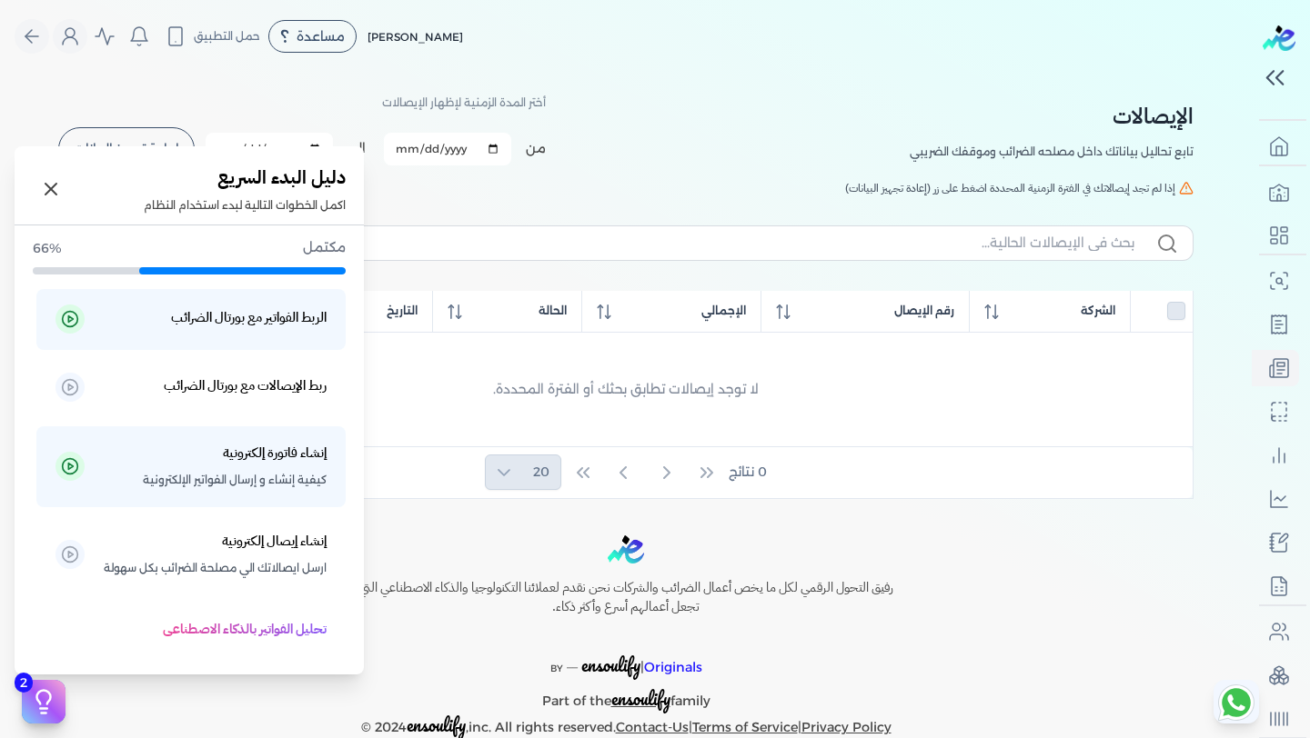
click at [37, 695] on icon at bounding box center [44, 698] width 14 height 14
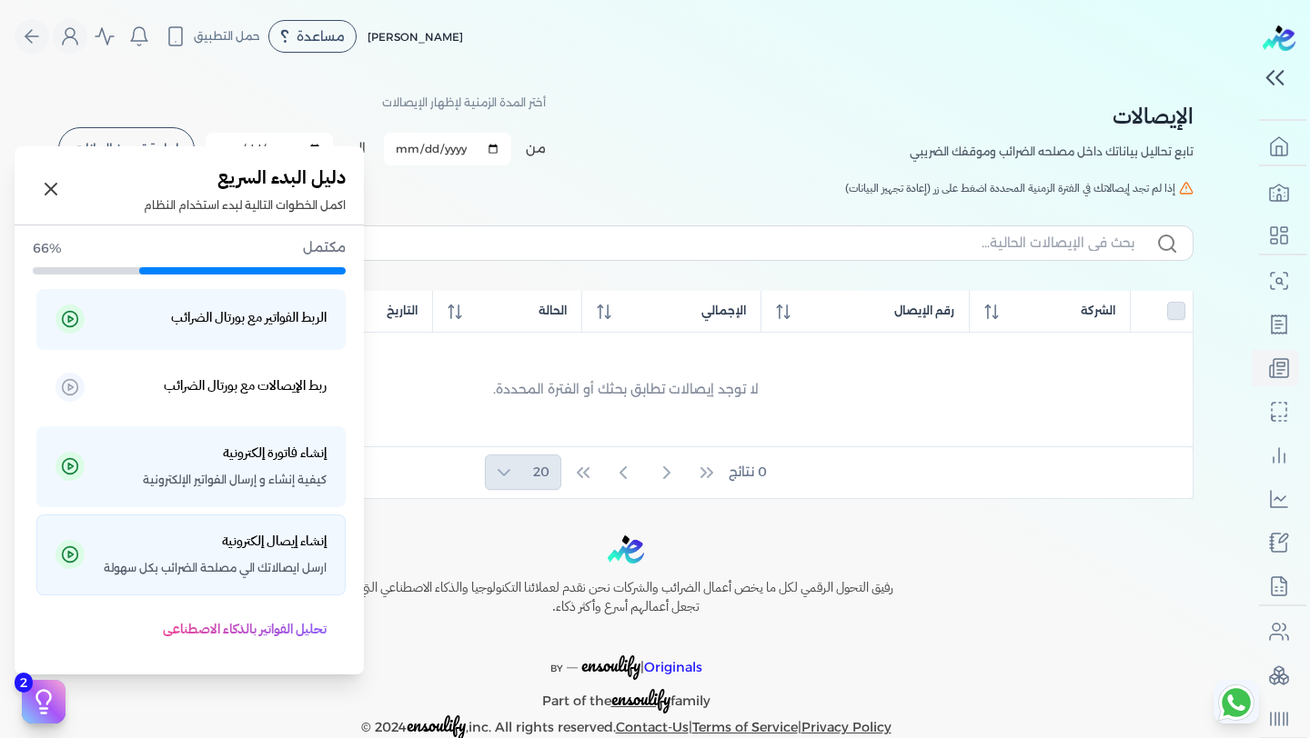
click at [211, 571] on span "ارسل ايصالاتك الي مصلحة الضرائب بكل سهولة" at bounding box center [215, 569] width 223 height 24
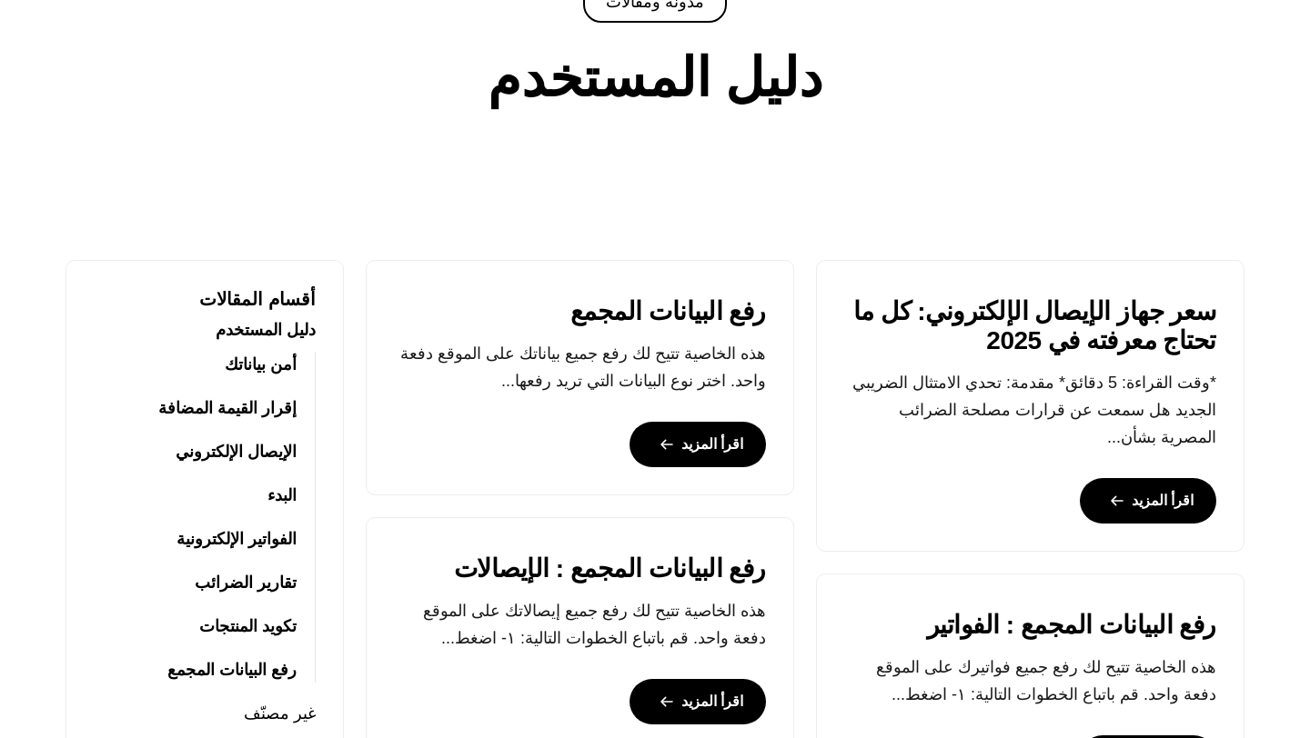
scroll to position [372, 0]
